Goal: Find specific page/section: Find specific page/section

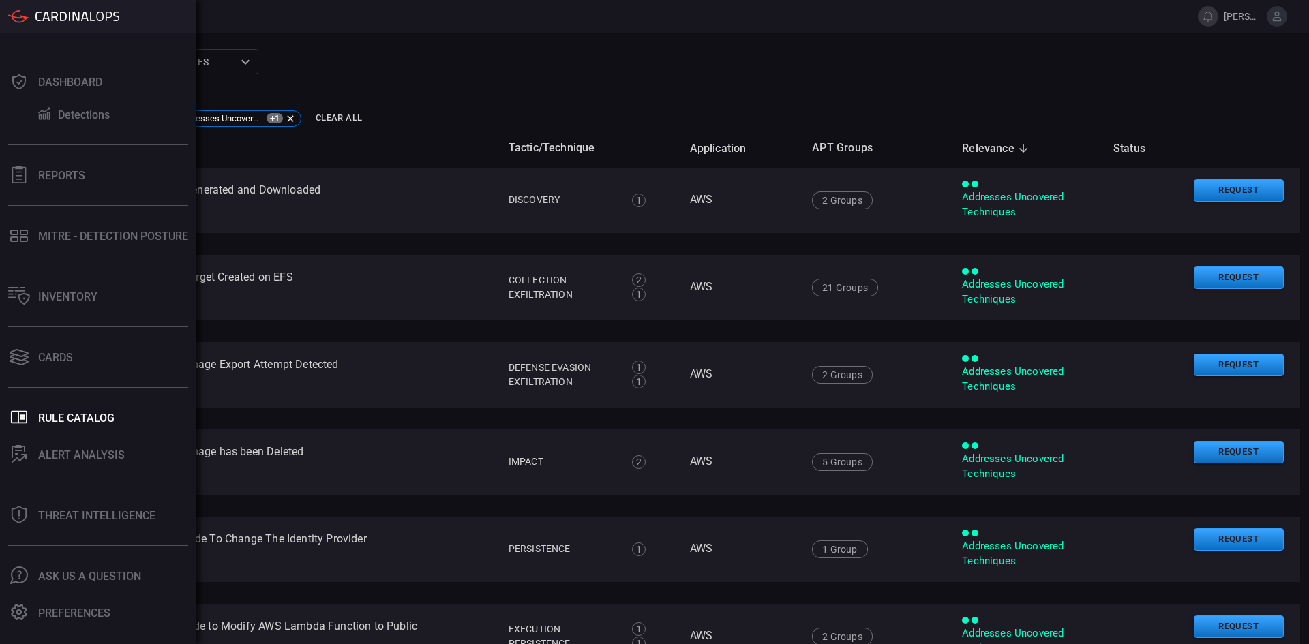
click at [13, 80] on icon at bounding box center [19, 81] width 14 height 15
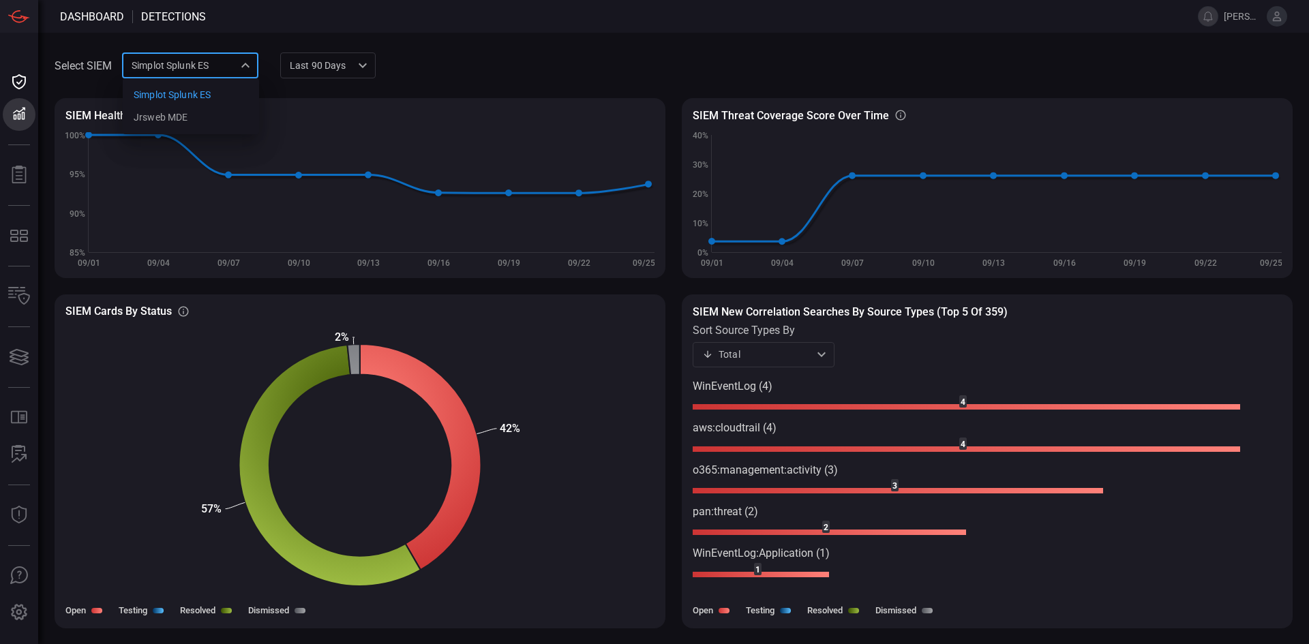
click at [225, 54] on div "Simplot Splunk ES 9280bf09-ba5f-4995-b6fb-90a154a1af4e Simplot Splunk ES jrsweb…" at bounding box center [190, 64] width 136 height 25
click at [174, 119] on div "jrsweb MDE" at bounding box center [161, 117] width 54 height 14
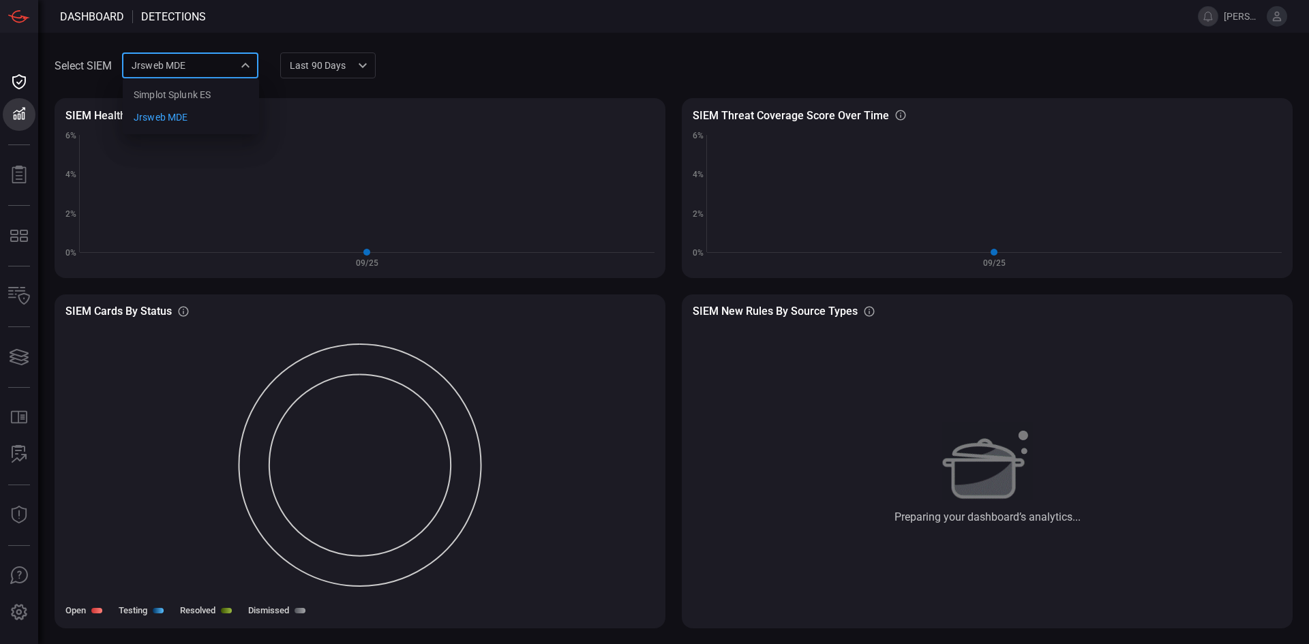
click at [166, 70] on div "jrsweb MDE 7761154f-daee-453d-842e-205d1932d5ae Simplot Splunk ES jrsweb MDE ​" at bounding box center [190, 64] width 136 height 25
click at [160, 96] on div "Simplot Splunk ES" at bounding box center [172, 95] width 77 height 14
type input "9280bf09-ba5f-4995-b6fb-90a154a1af4e"
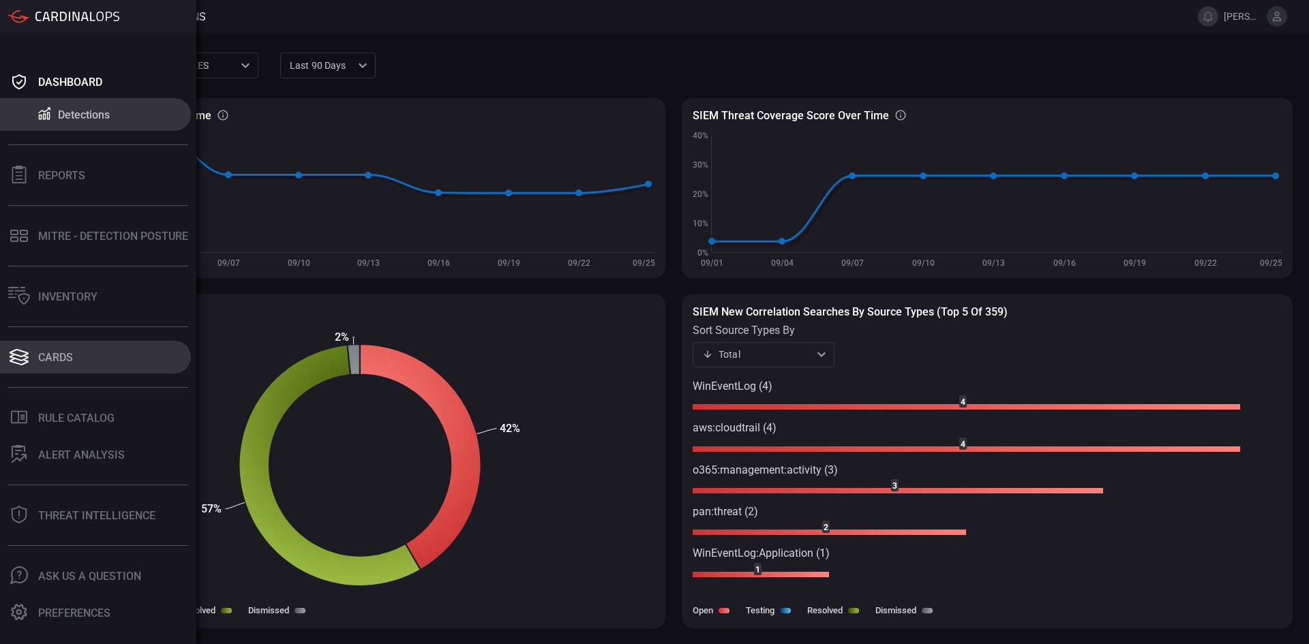
click at [95, 363] on button "Cards" at bounding box center [95, 357] width 191 height 33
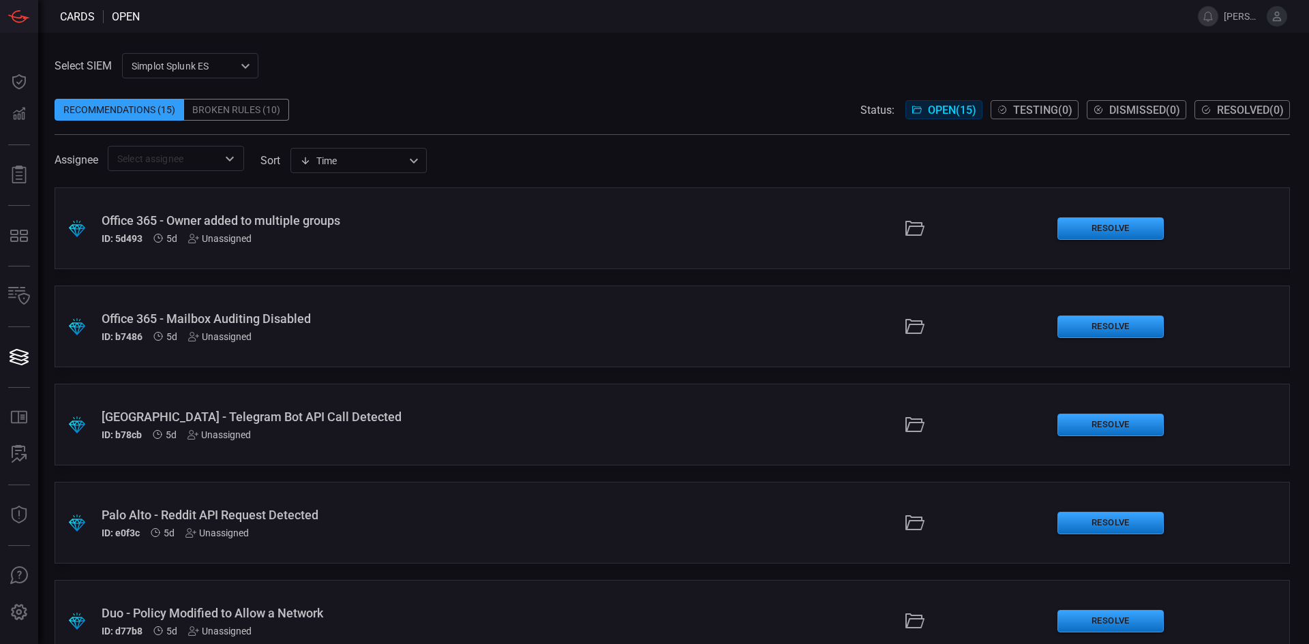
click at [731, 83] on span at bounding box center [672, 88] width 1235 height 20
